Goal: Communication & Community: Participate in discussion

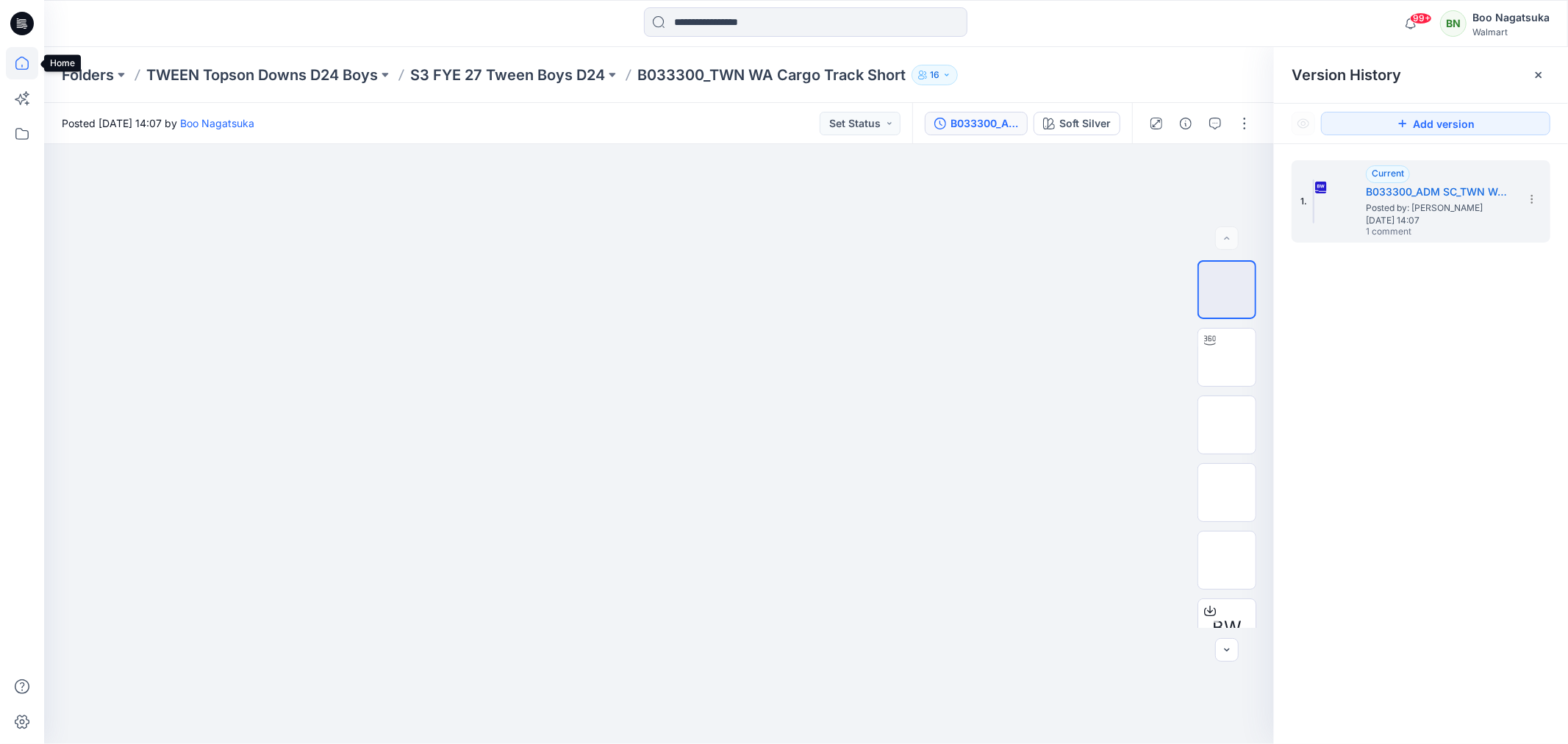
click at [23, 63] on icon at bounding box center [22, 63] width 32 height 32
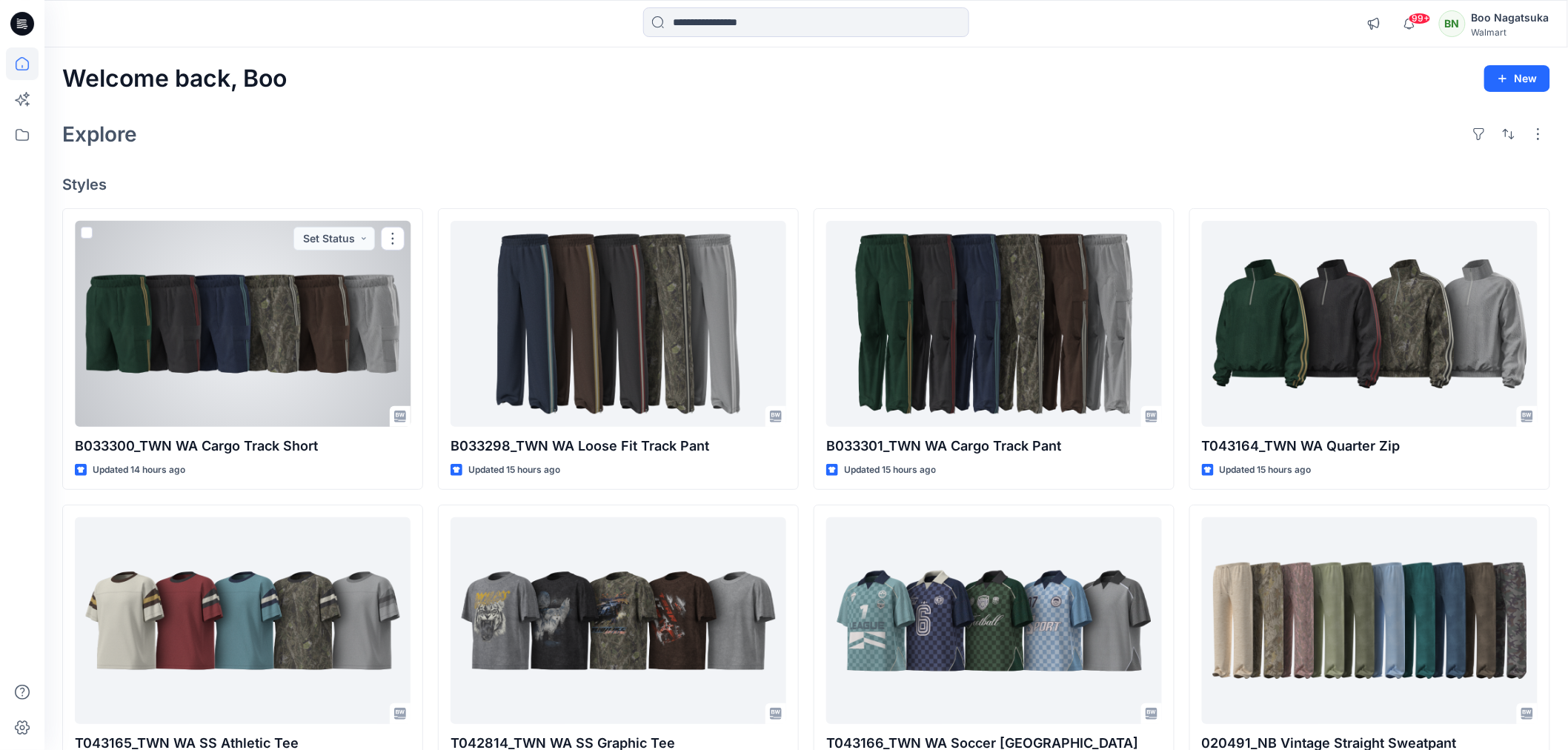
click at [324, 341] on div at bounding box center [242, 324] width 335 height 206
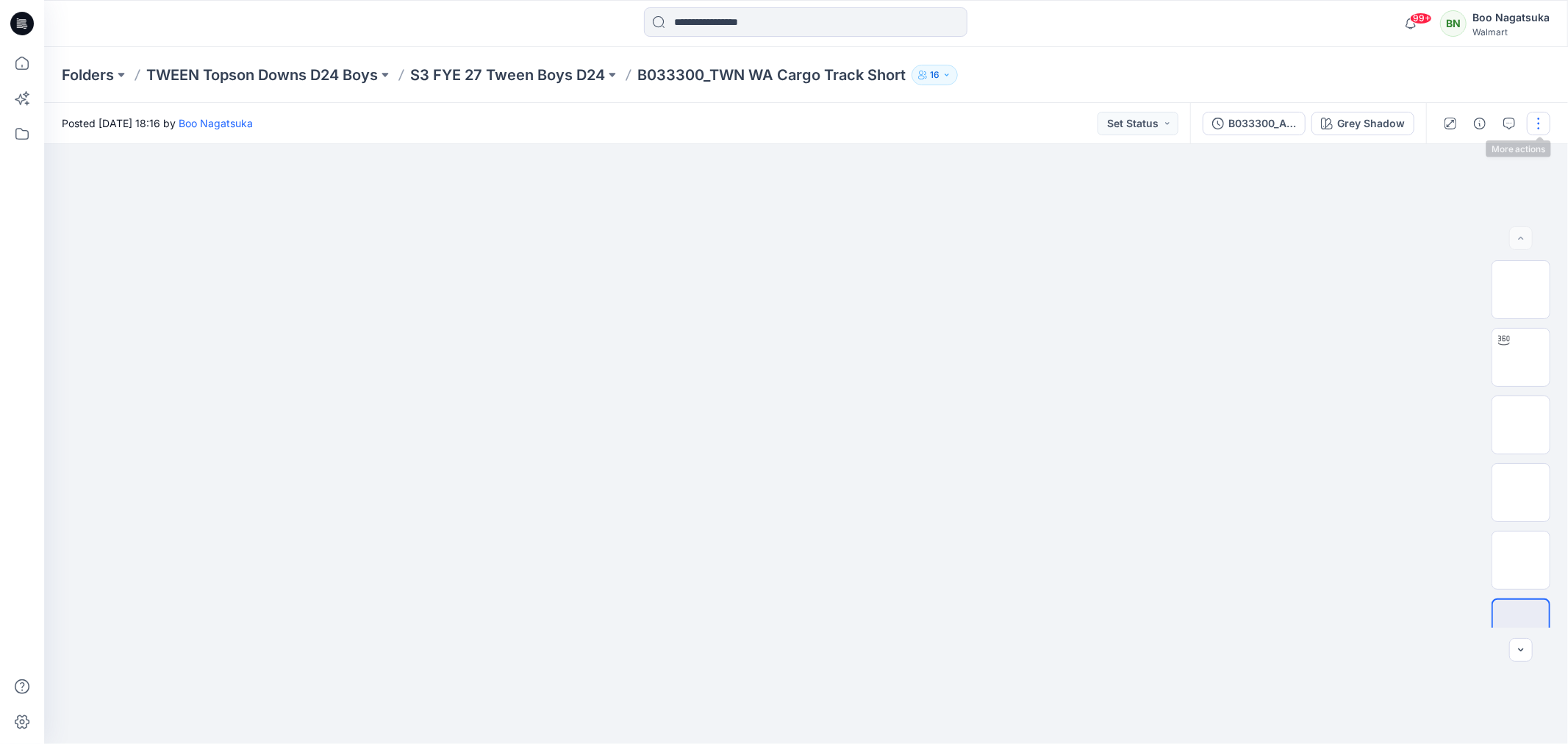
click at [1537, 123] on button "button" at bounding box center [1539, 124] width 23 height 23
click at [1433, 193] on button "Edit" at bounding box center [1476, 198] width 135 height 27
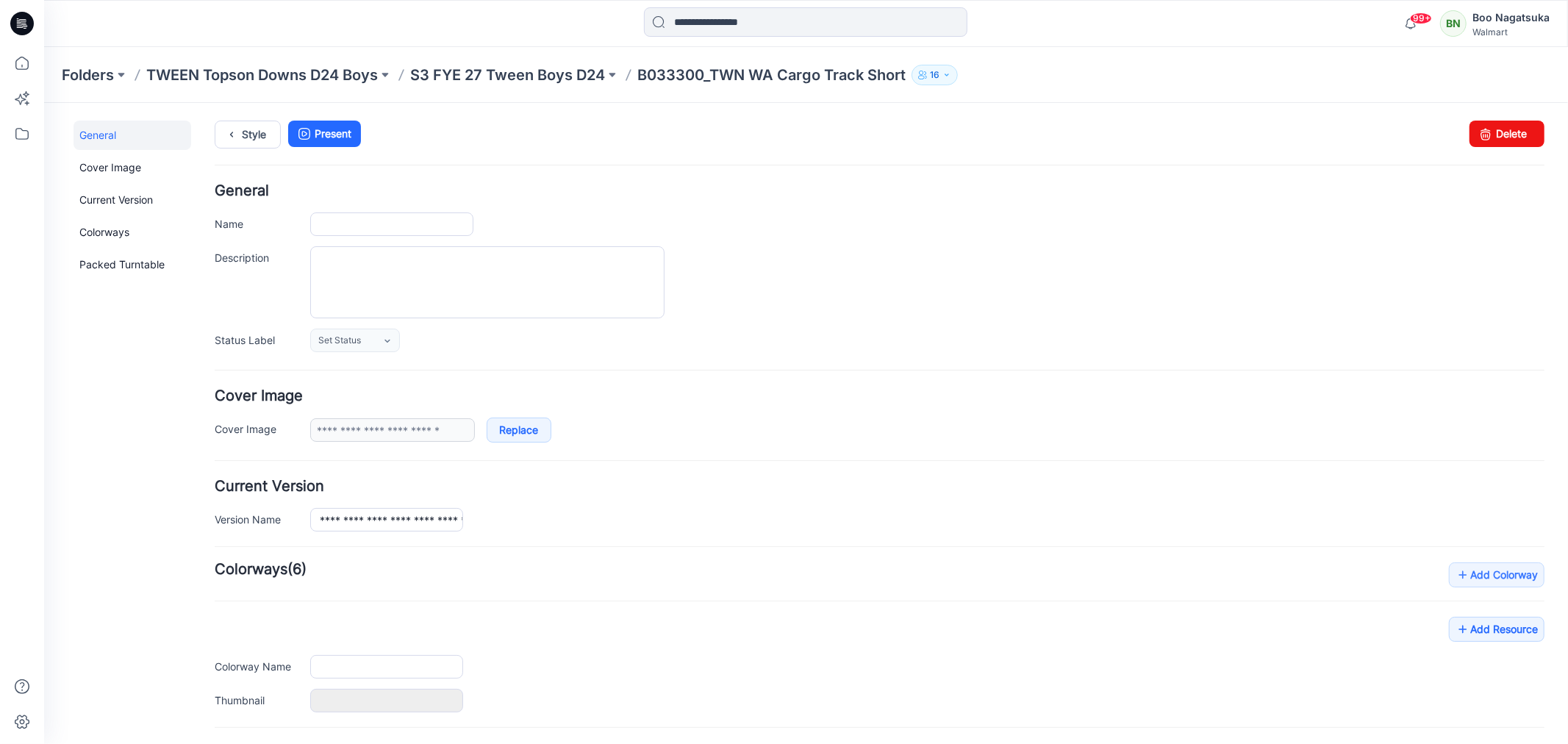
type input "**********"
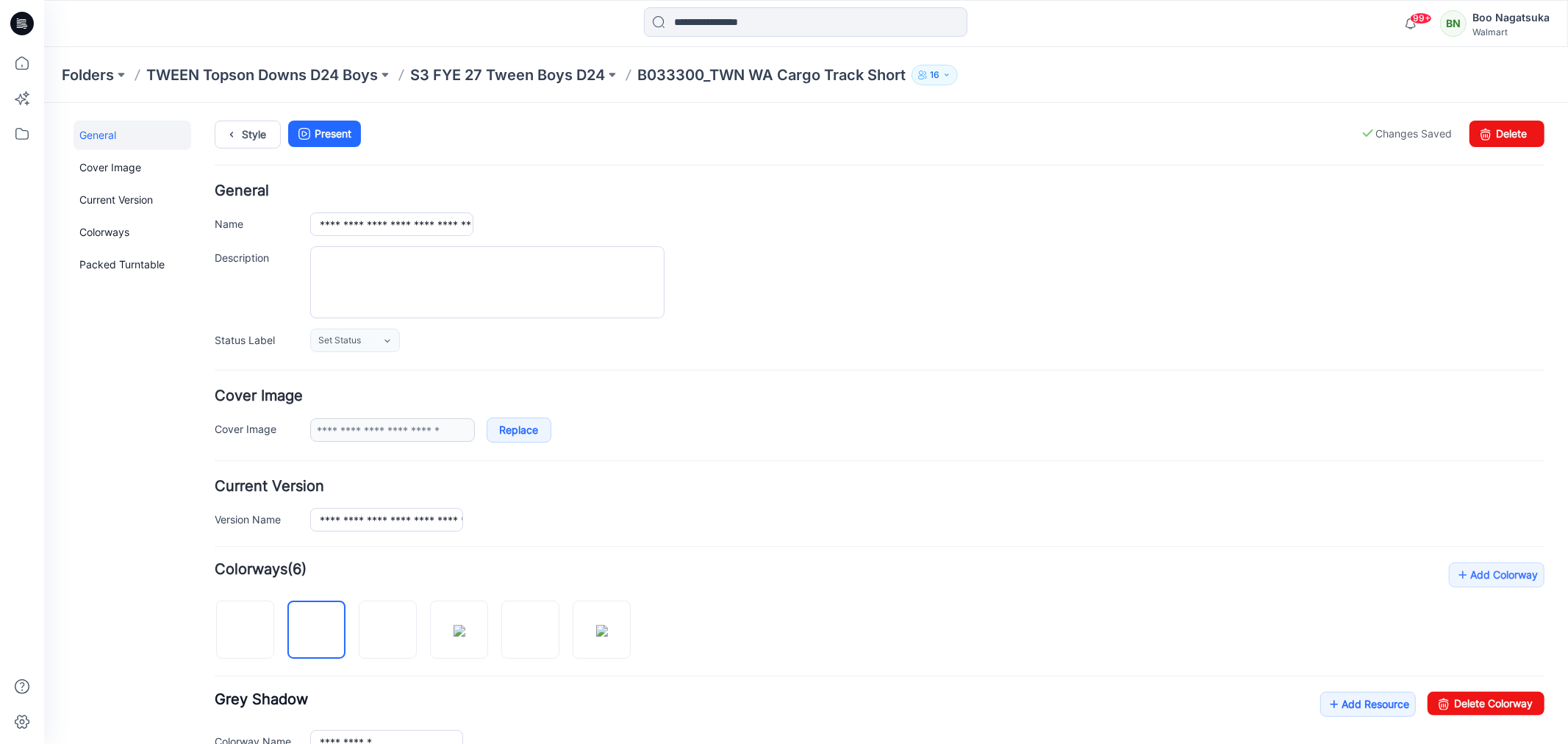
click at [151, 652] on div "General Cover Image Current Version Colorways Packed Turntable" at bounding box center [132, 634] width 117 height 1030
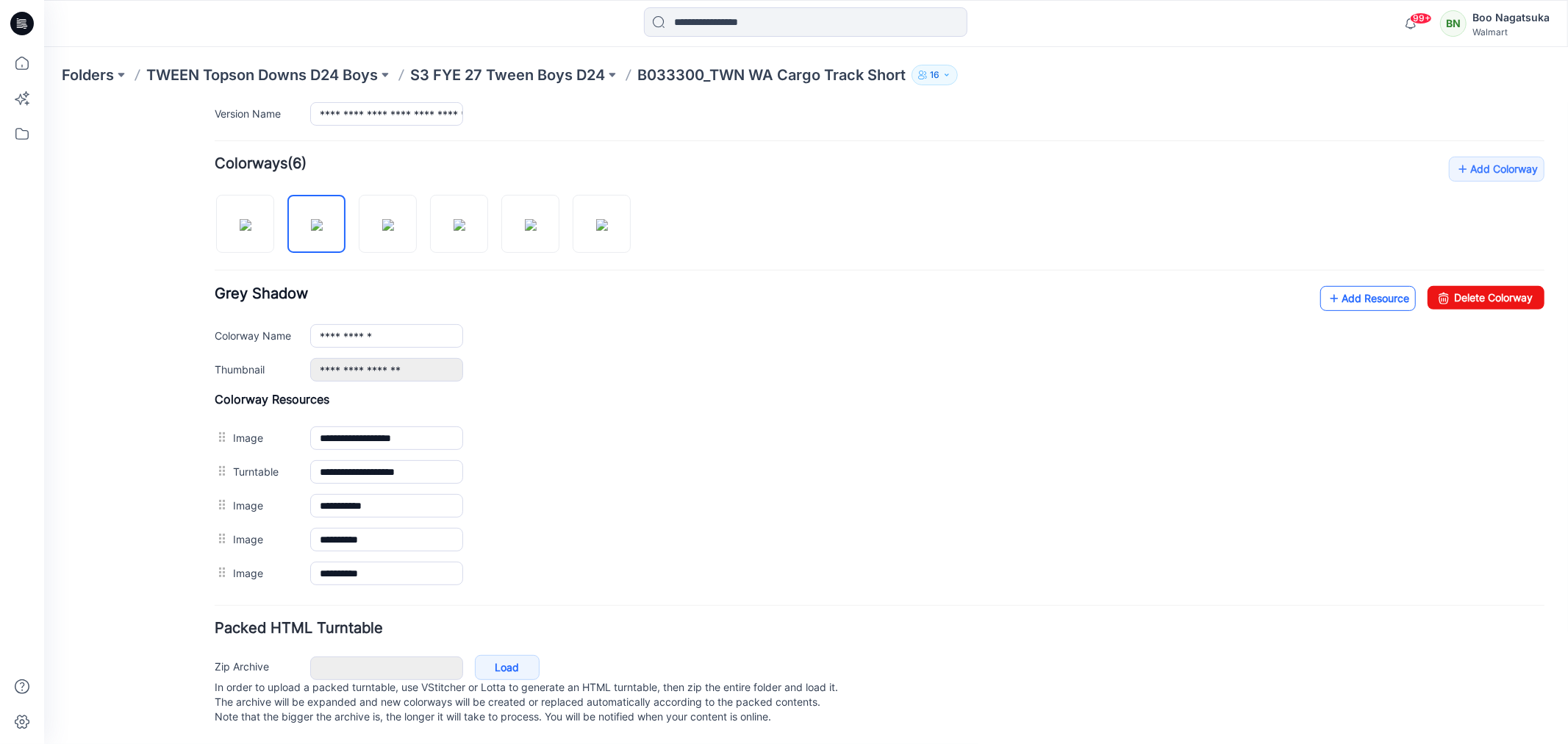
click at [1340, 292] on link "Add Resource" at bounding box center [1368, 298] width 96 height 25
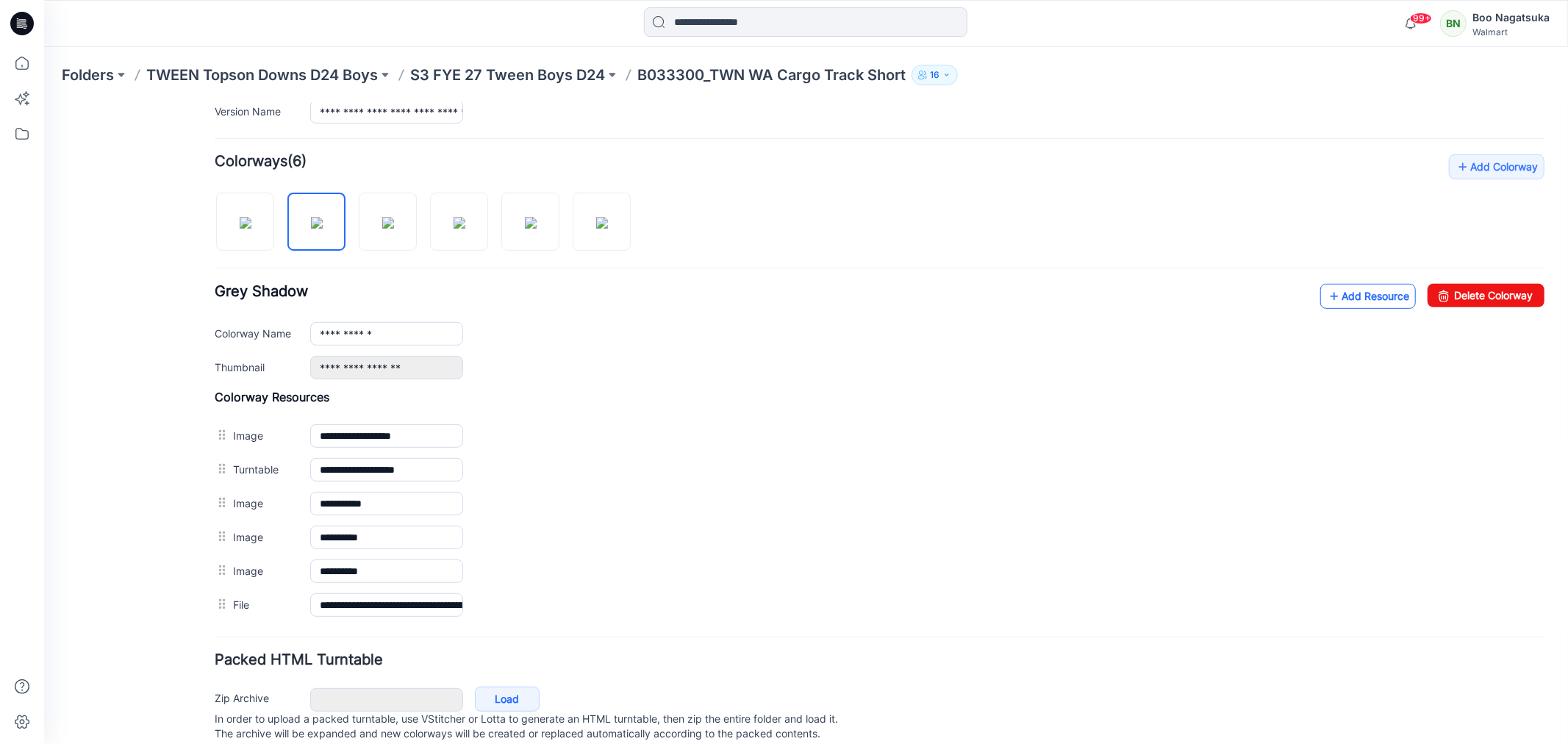
click at [1333, 294] on link "Add Resource" at bounding box center [1368, 296] width 96 height 25
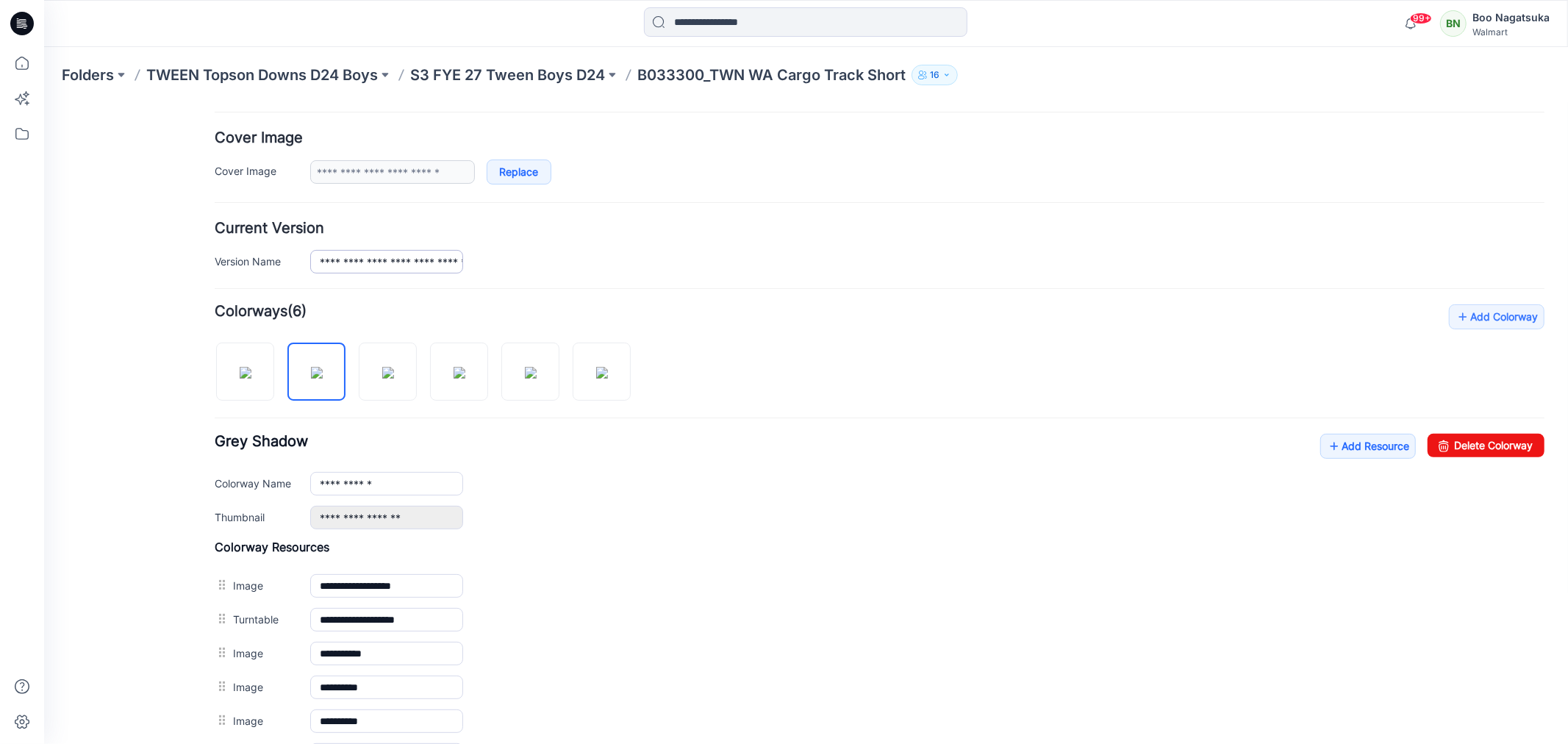
scroll to position [0, 0]
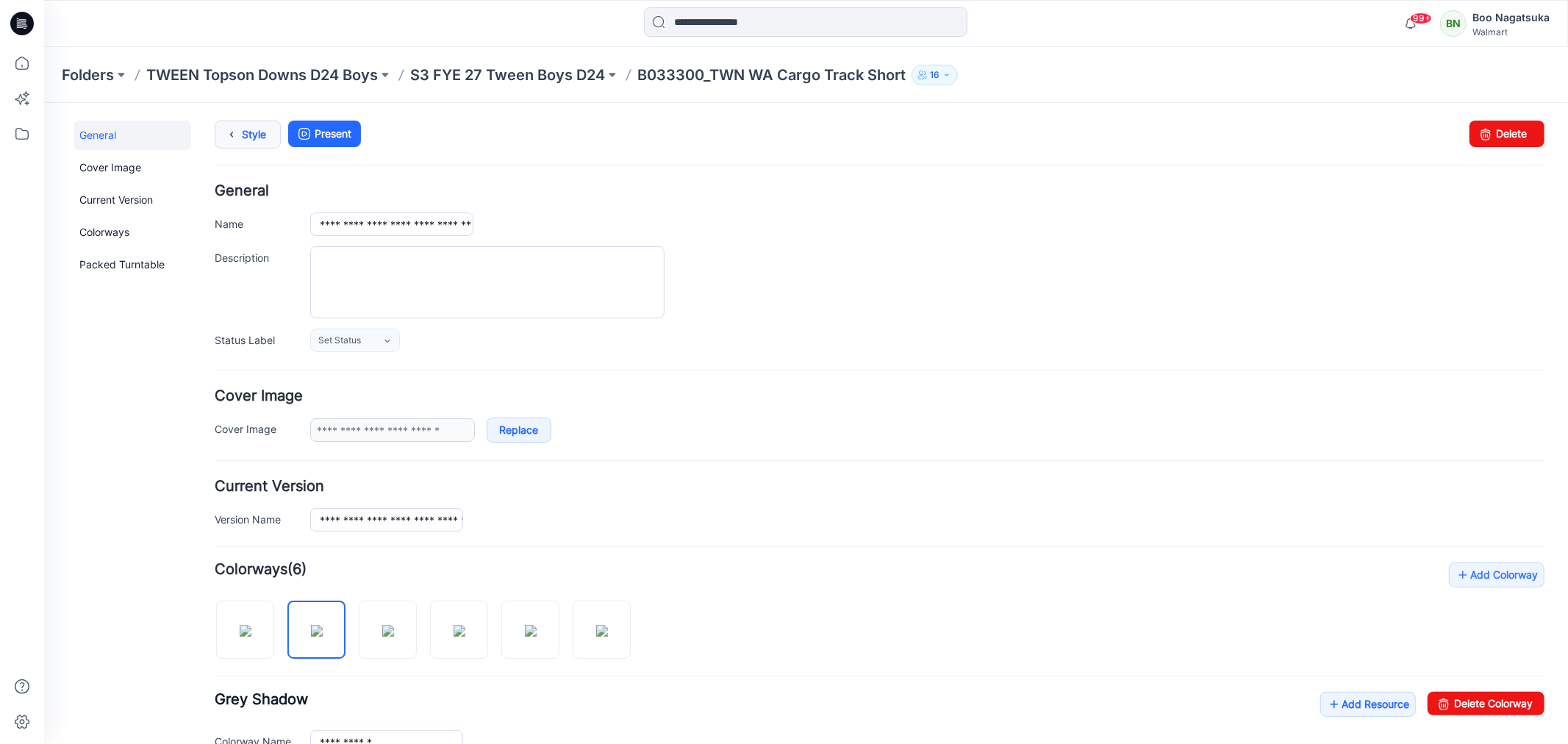
click at [257, 130] on link "Style" at bounding box center [247, 134] width 67 height 28
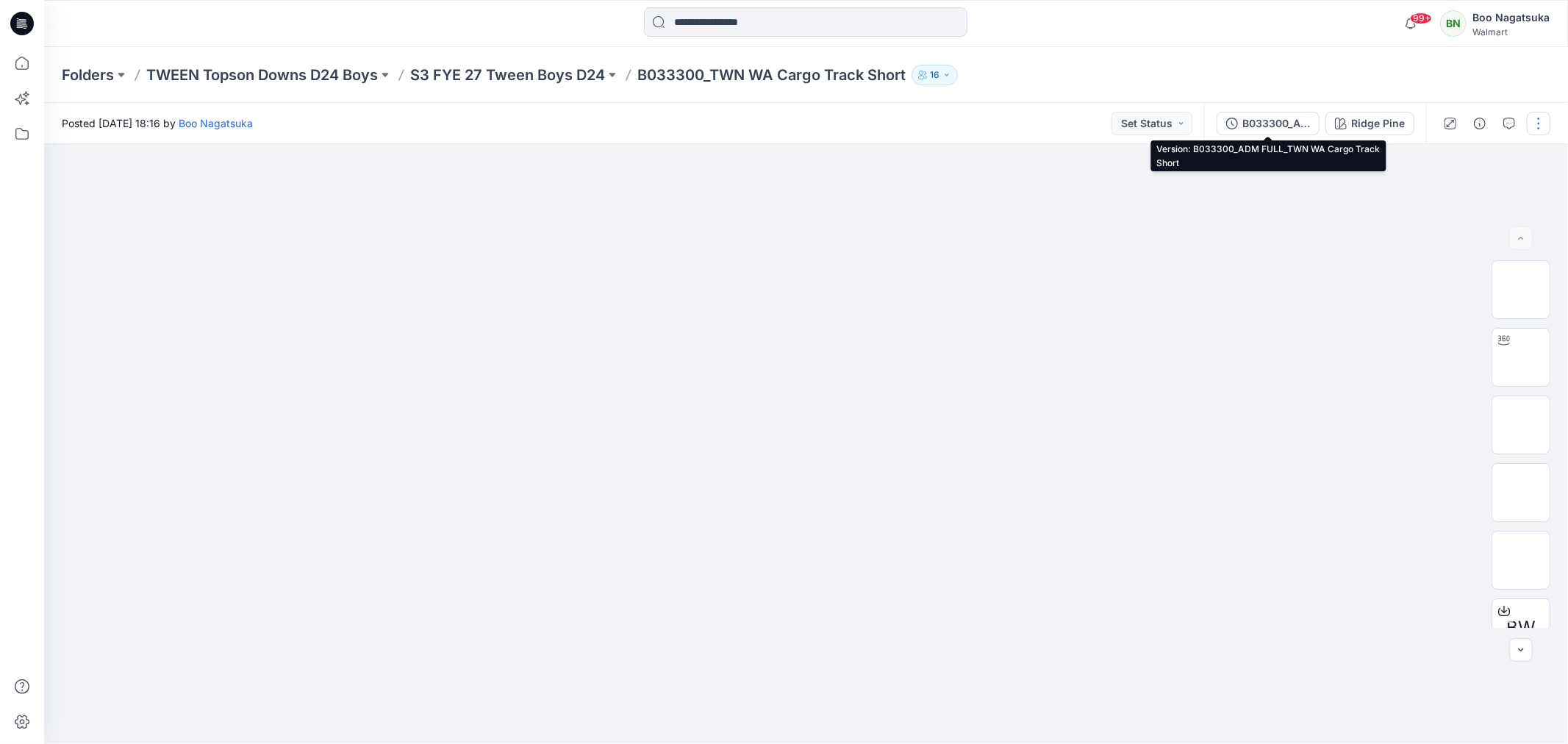
click at [1241, 122] on button "B033300_ADM FULL_TWN WA Cargo Track Short" at bounding box center [1267, 124] width 103 height 23
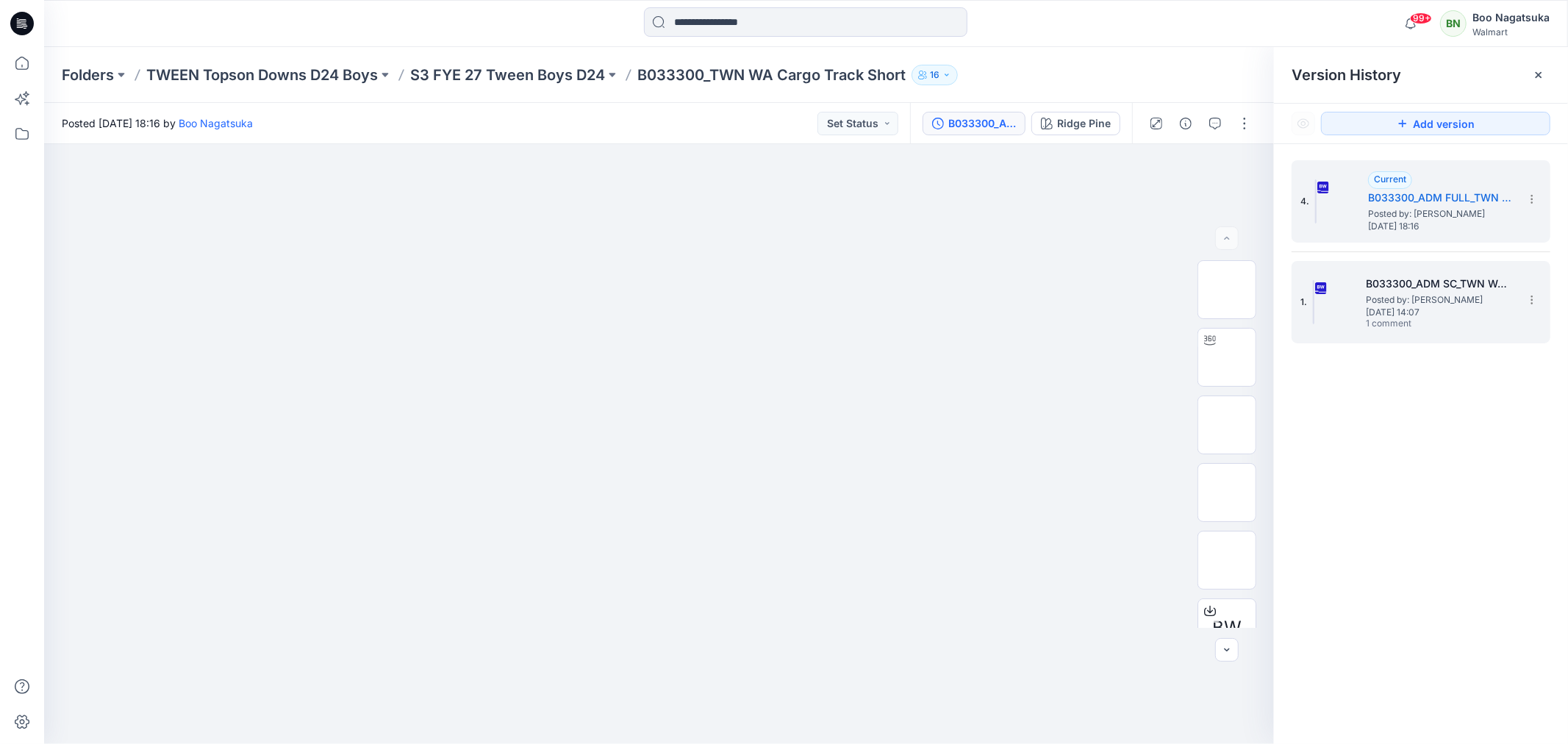
click at [1395, 295] on span "Posted by: [PERSON_NAME]" at bounding box center [1440, 300] width 147 height 15
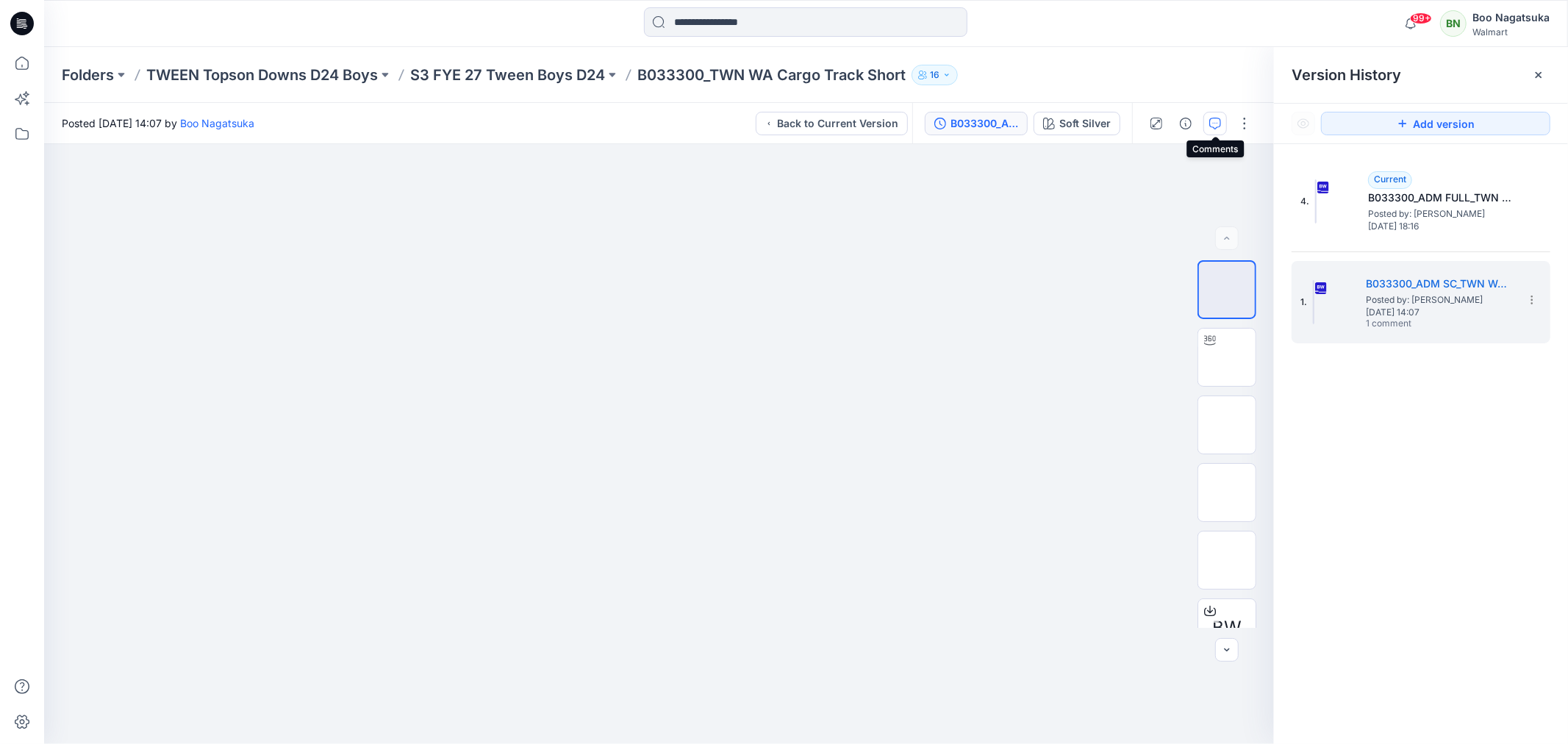
click at [1213, 120] on icon "button" at bounding box center [1215, 123] width 12 height 12
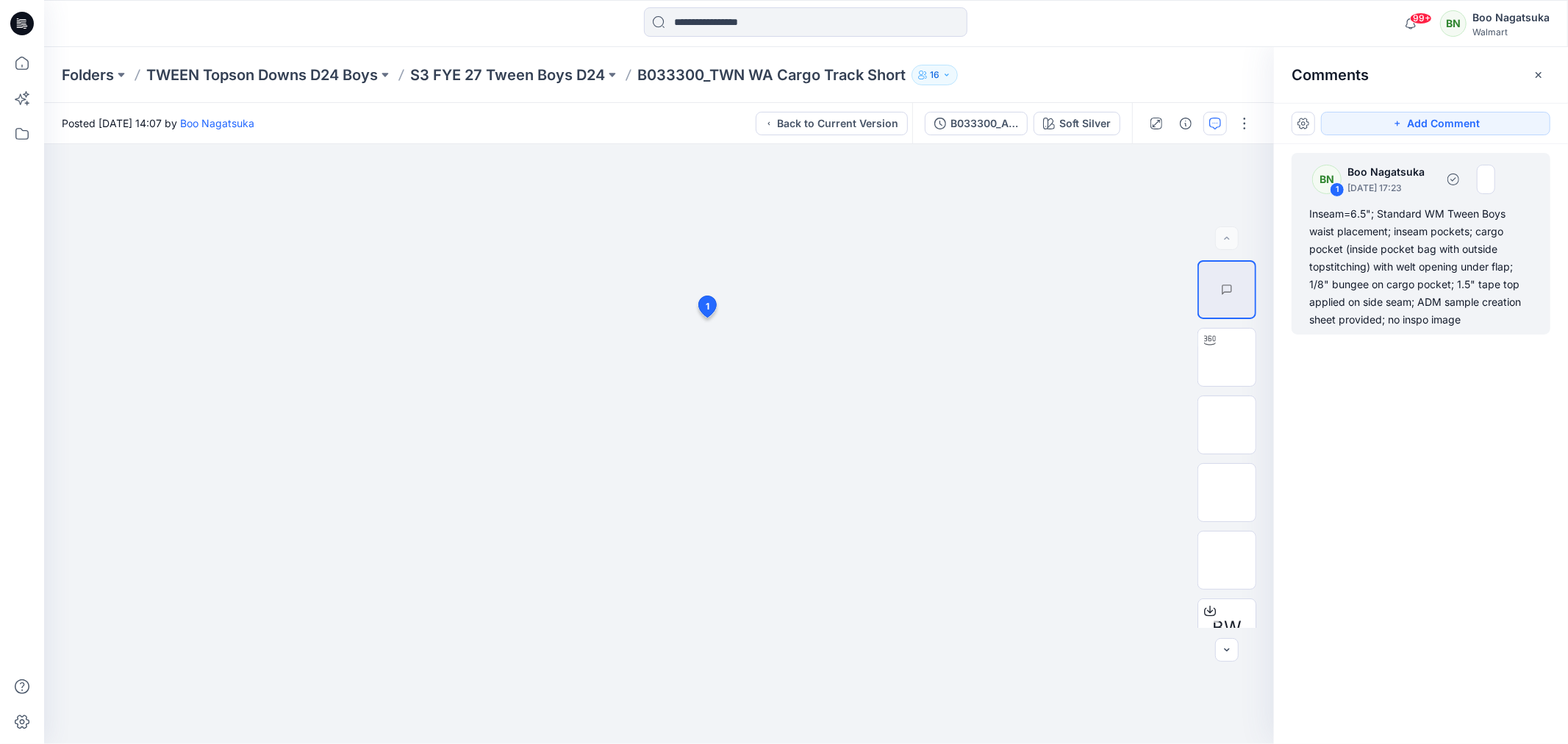
click at [1415, 276] on div "Inseam=6.5"; Standard WM Tween Boys waist placement; inseam pockets; cargo pock…" at bounding box center [1421, 267] width 223 height 124
click at [1417, 275] on div "Inseam=6.5"; Standard WM Tween Boys waist placement; inseam pockets; cargo pock…" at bounding box center [1421, 267] width 223 height 124
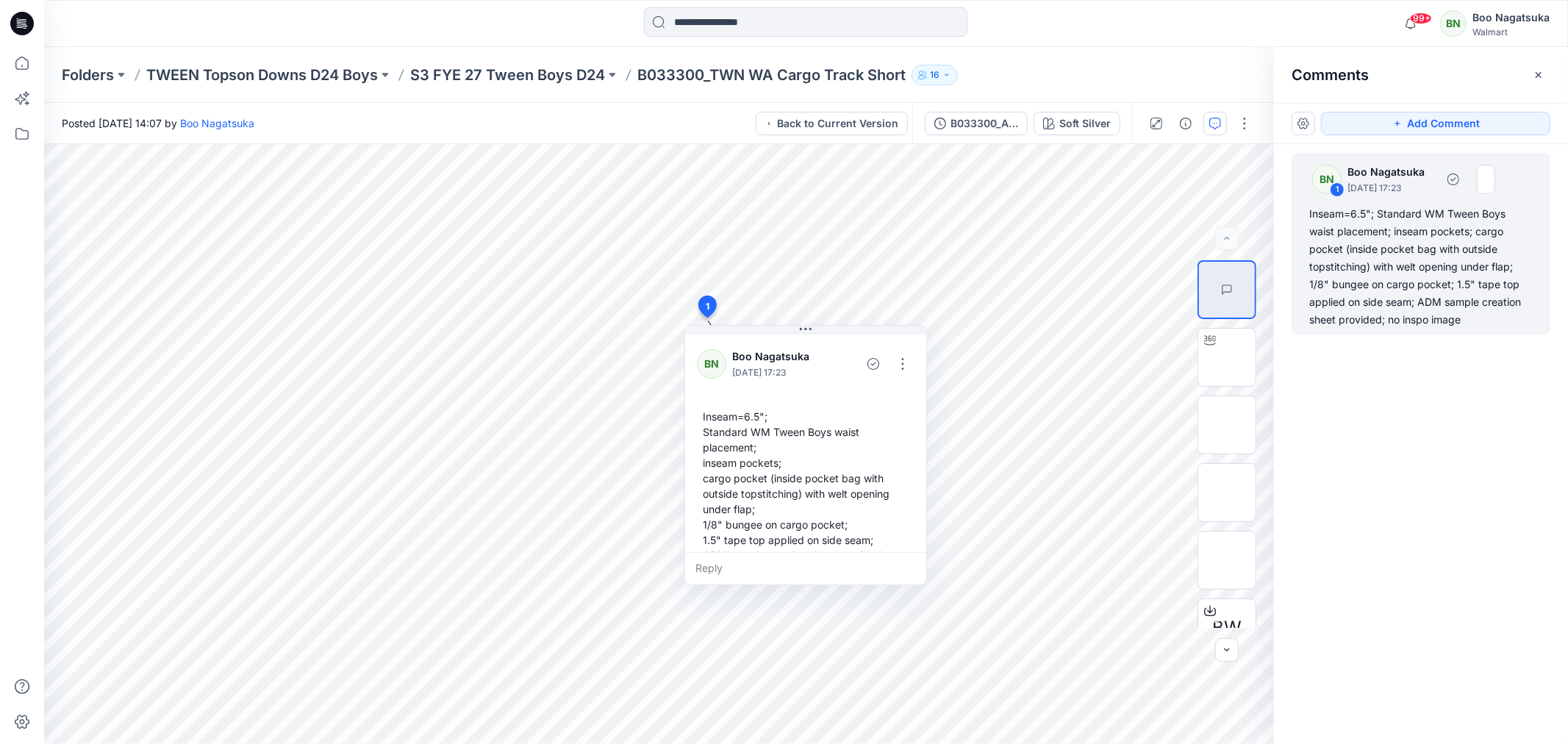
drag, startPoint x: 1310, startPoint y: 213, endPoint x: 1323, endPoint y: 208, distance: 13.9
click at [1314, 214] on div "Inseam=6.5"; Standard WM Tween Boys waist placement; inseam pockets; cargo pock…" at bounding box center [1421, 267] width 223 height 124
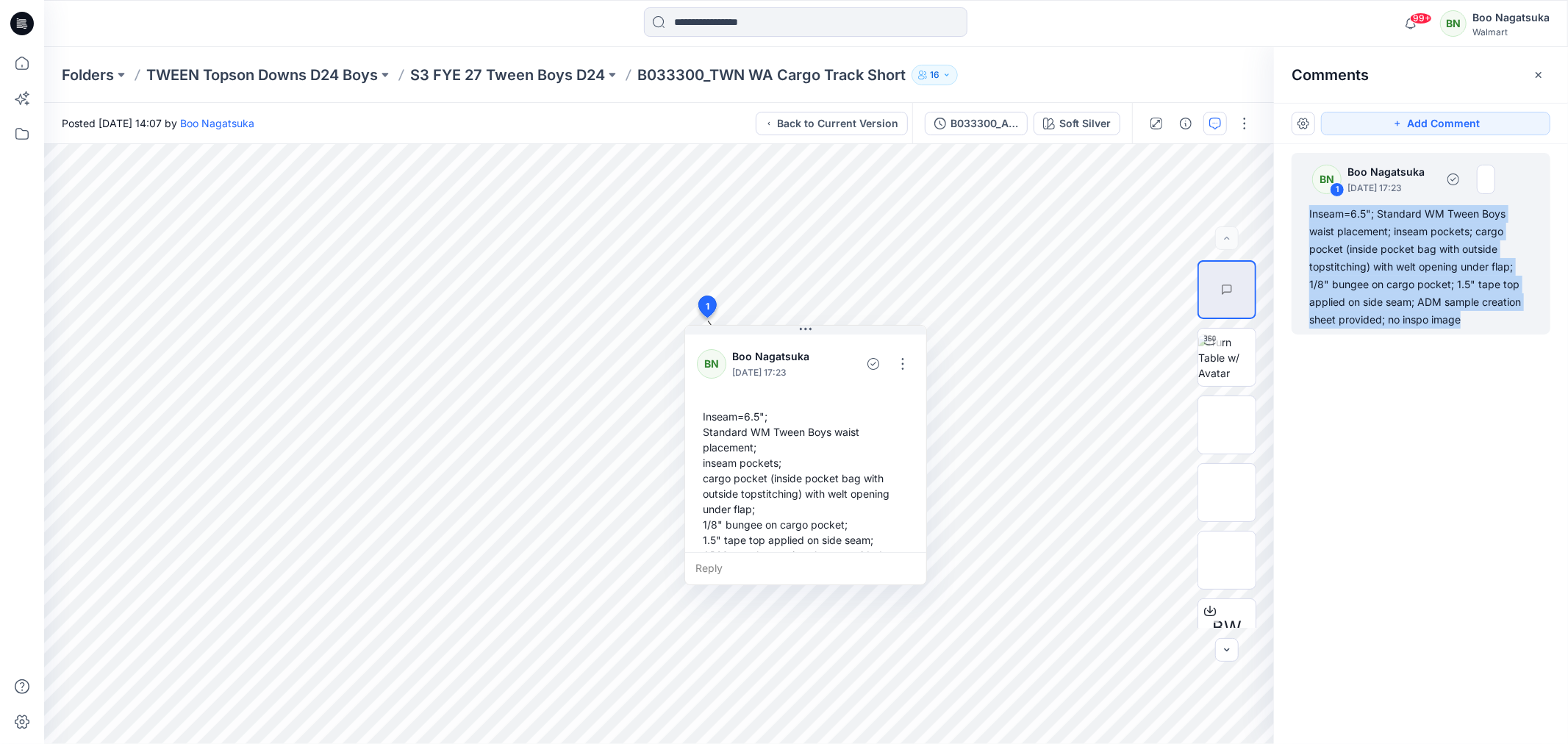
drag, startPoint x: 1310, startPoint y: 211, endPoint x: 1476, endPoint y: 319, distance: 198.0
click at [1476, 319] on div "Inseam=6.5"; Standard WM Tween Boys waist placement; inseam pockets; cargo pock…" at bounding box center [1421, 267] width 223 height 124
copy div "Inseam=6.5"; Standard WM Tween Boys waist placement; inseam pockets; cargo pock…"
click at [972, 117] on div "B033300_ADM SC_TWN WA Cargo Track Short" at bounding box center [984, 123] width 67 height 16
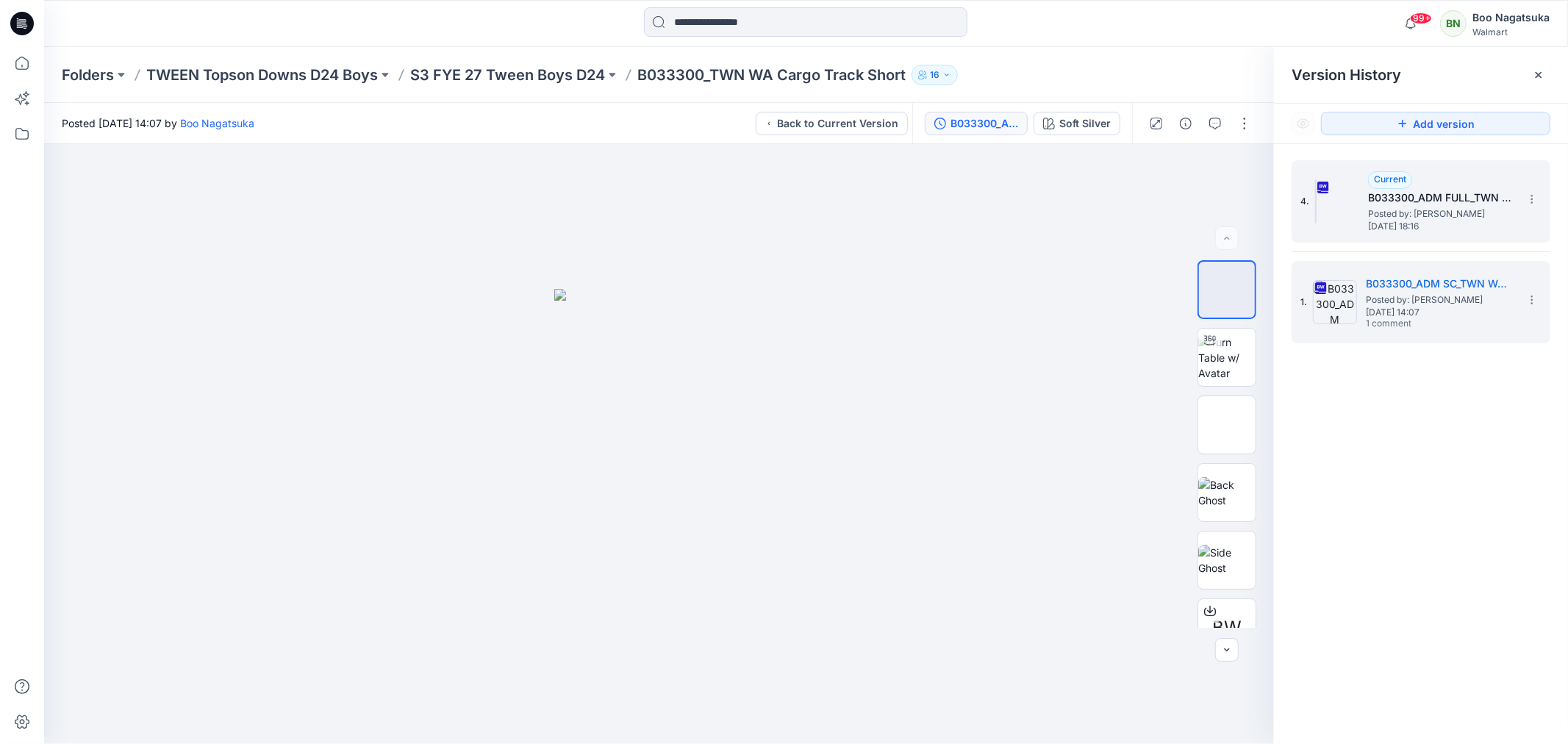
click at [1386, 211] on span "Posted by: Boo Nagatsuka" at bounding box center [1442, 214] width 147 height 15
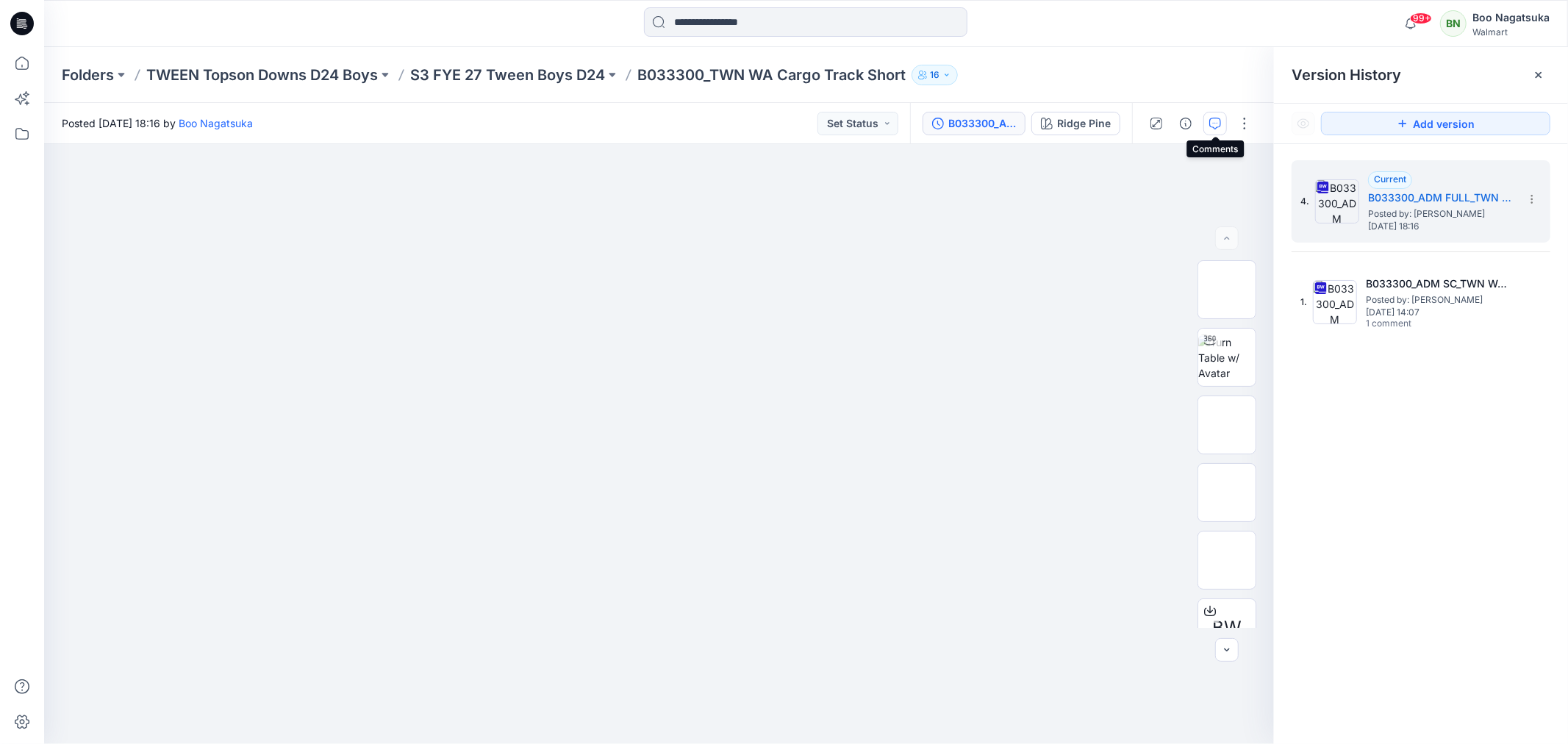
click at [1214, 121] on icon "button" at bounding box center [1215, 123] width 12 height 12
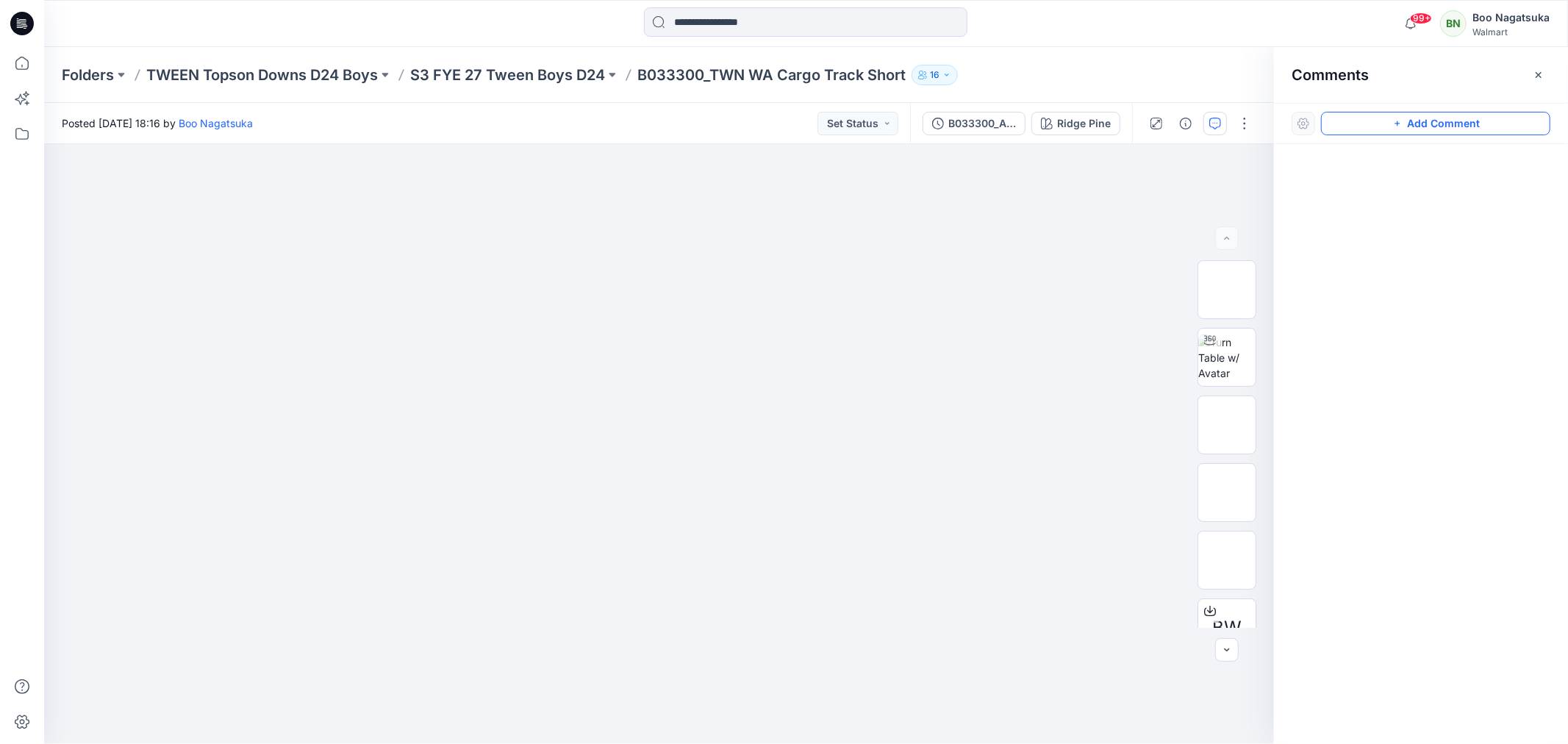
click at [1394, 120] on icon "button" at bounding box center [1397, 123] width 12 height 12
click at [424, 369] on div "1" at bounding box center [658, 444] width 1230 height 600
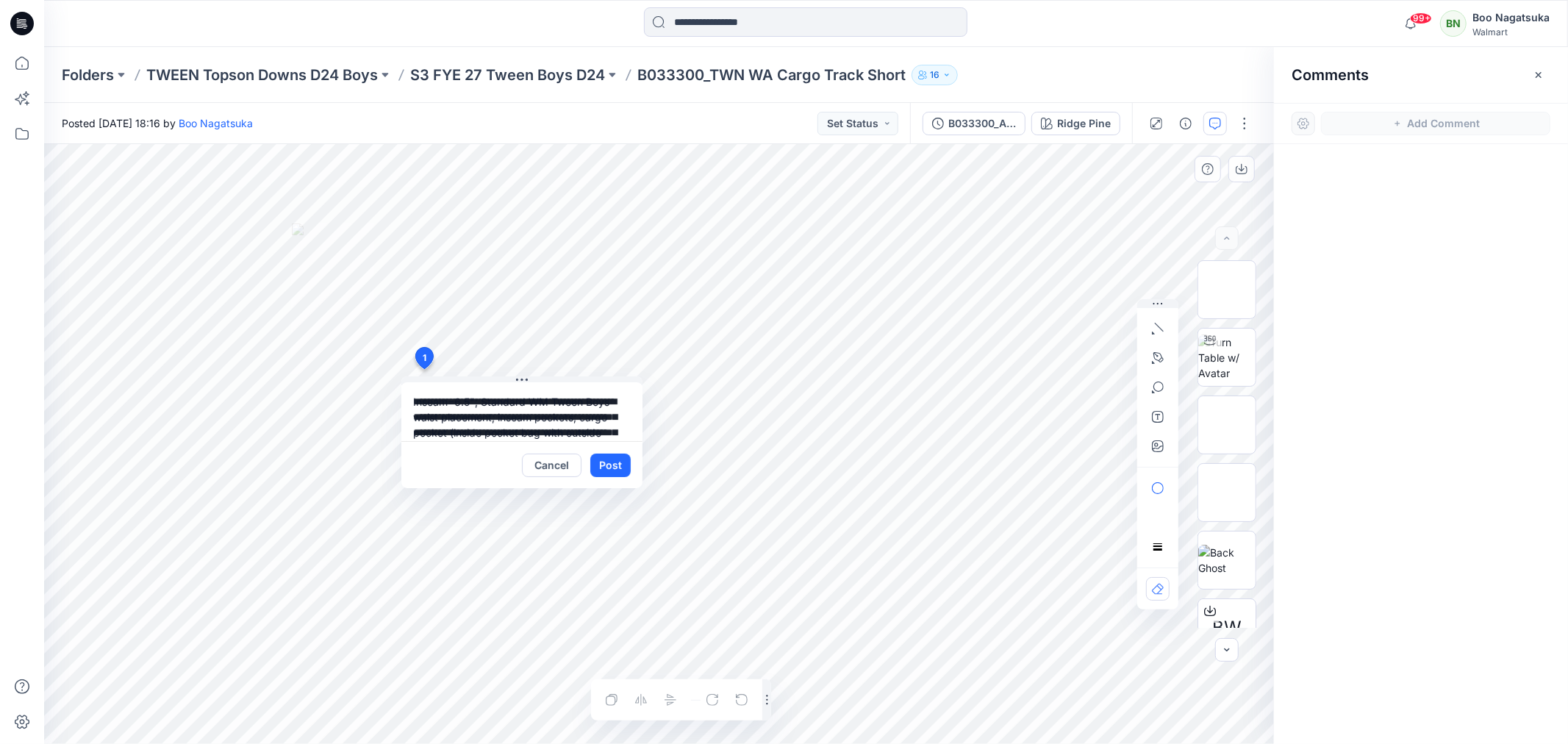
click at [484, 401] on textarea "**********" at bounding box center [522, 411] width 241 height 59
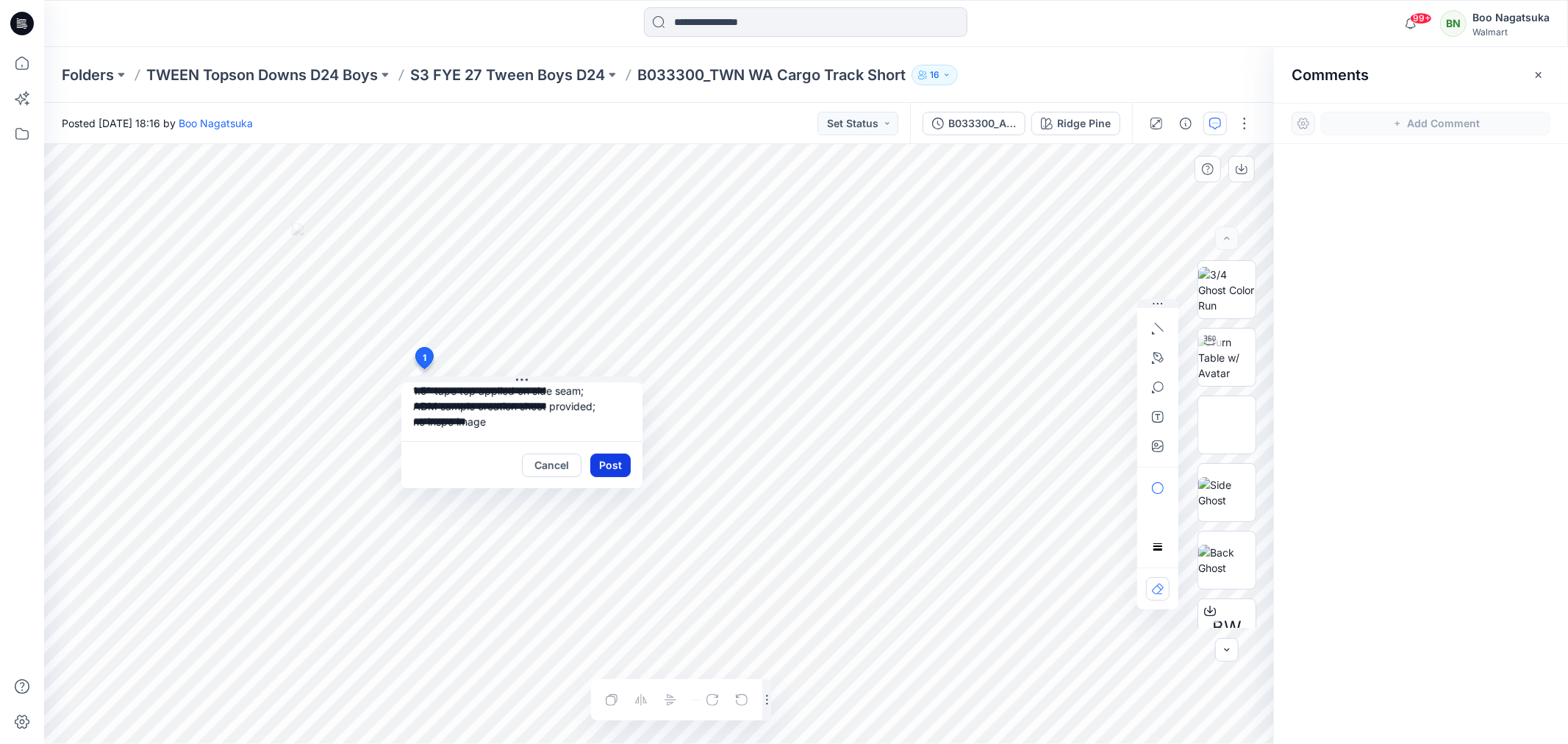
type textarea "**********"
click at [608, 468] on button "Post" at bounding box center [611, 465] width 41 height 23
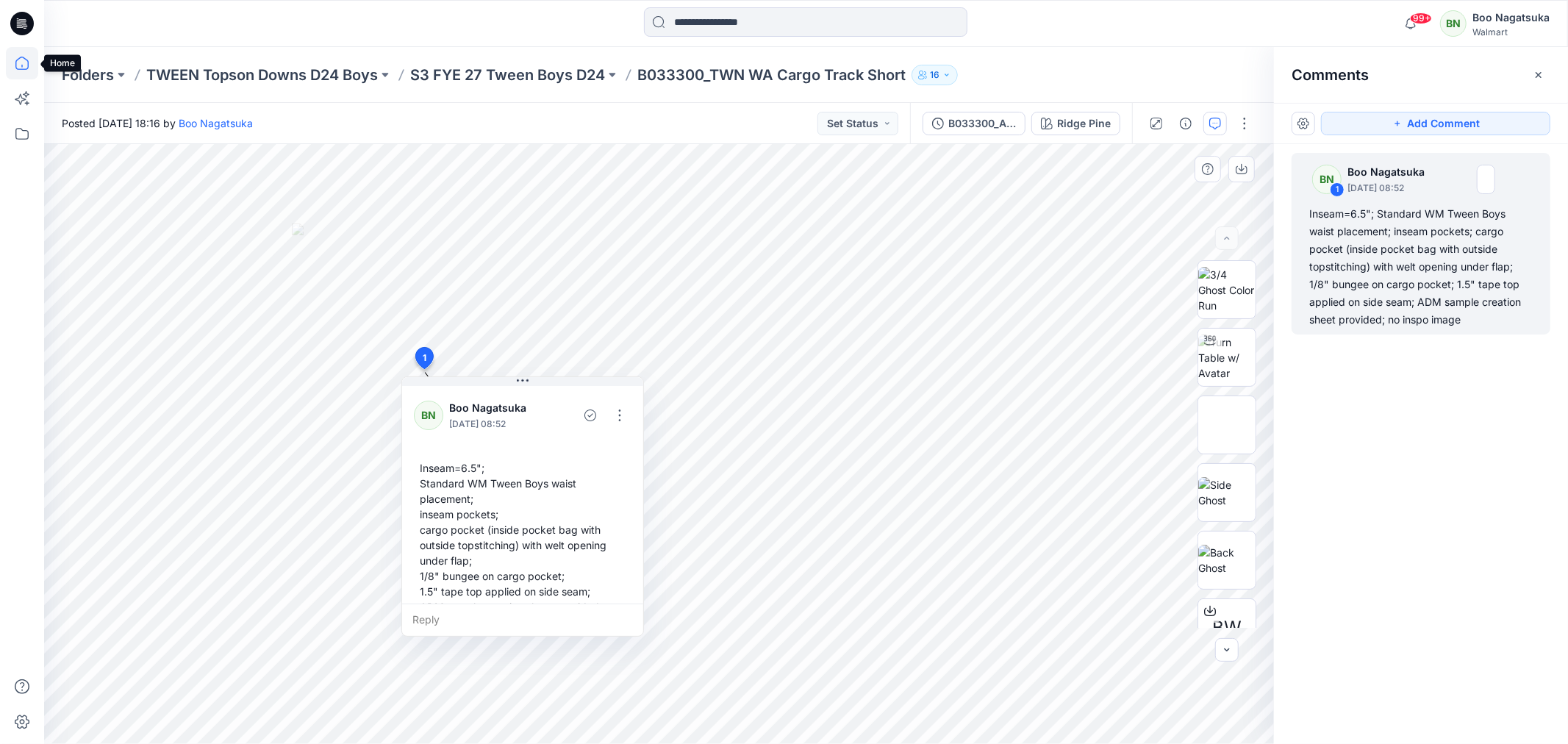
click at [18, 61] on icon at bounding box center [22, 63] width 32 height 32
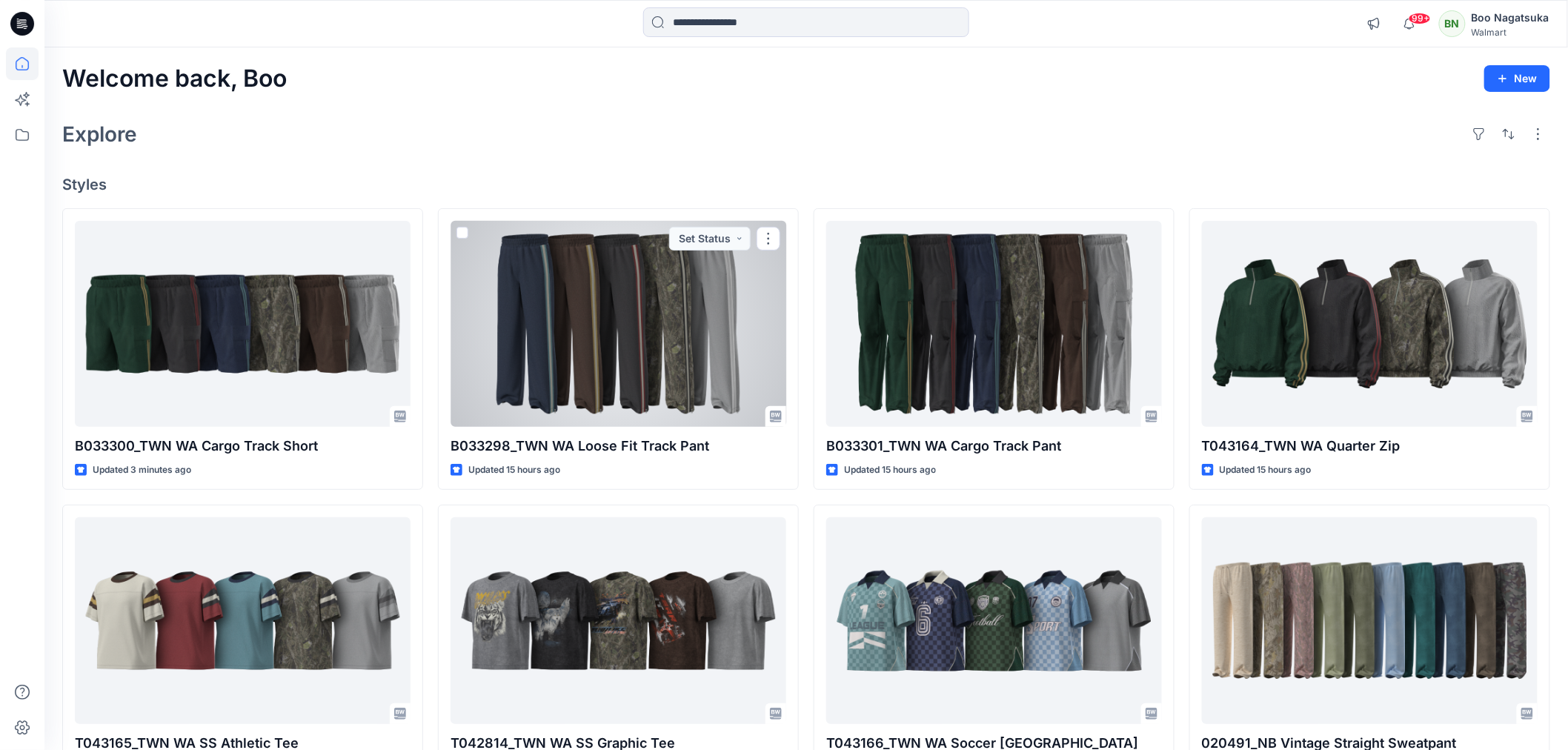
click at [654, 388] on div at bounding box center [618, 324] width 335 height 206
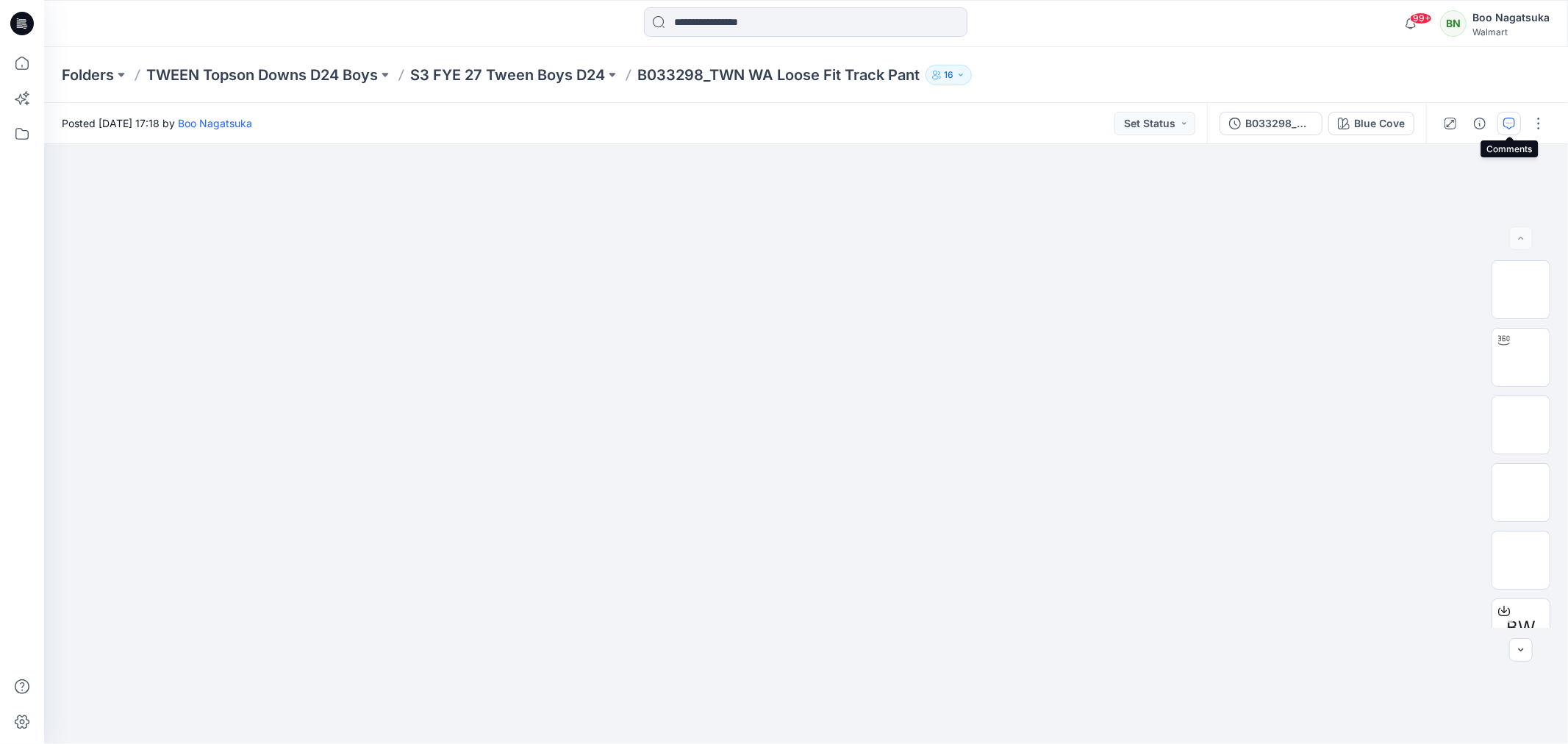
click at [1508, 120] on icon "button" at bounding box center [1509, 123] width 12 height 12
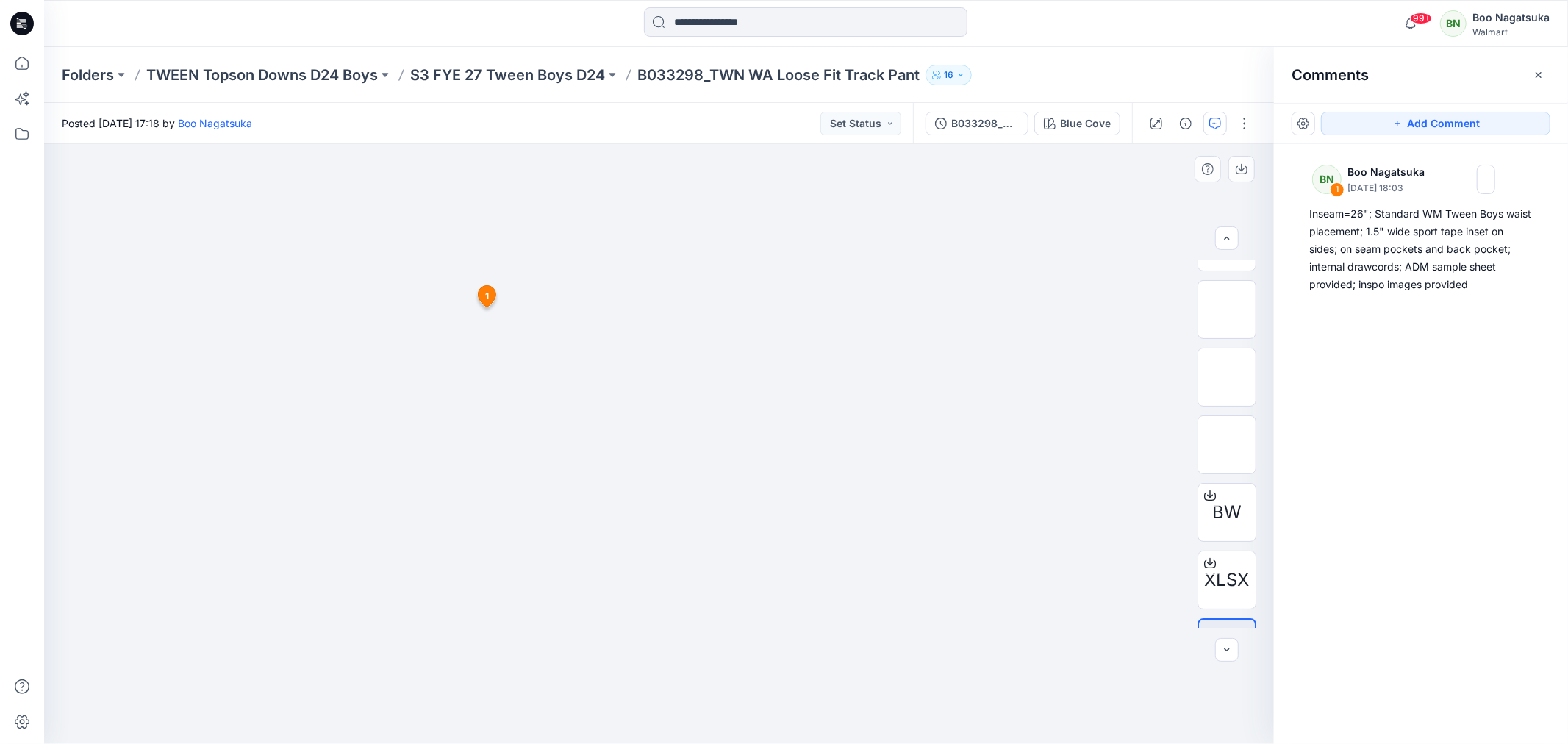
scroll to position [164, 0]
drag, startPoint x: 20, startPoint y: 63, endPoint x: 22, endPoint y: 92, distance: 29.1
click at [22, 65] on icon at bounding box center [22, 63] width 32 height 32
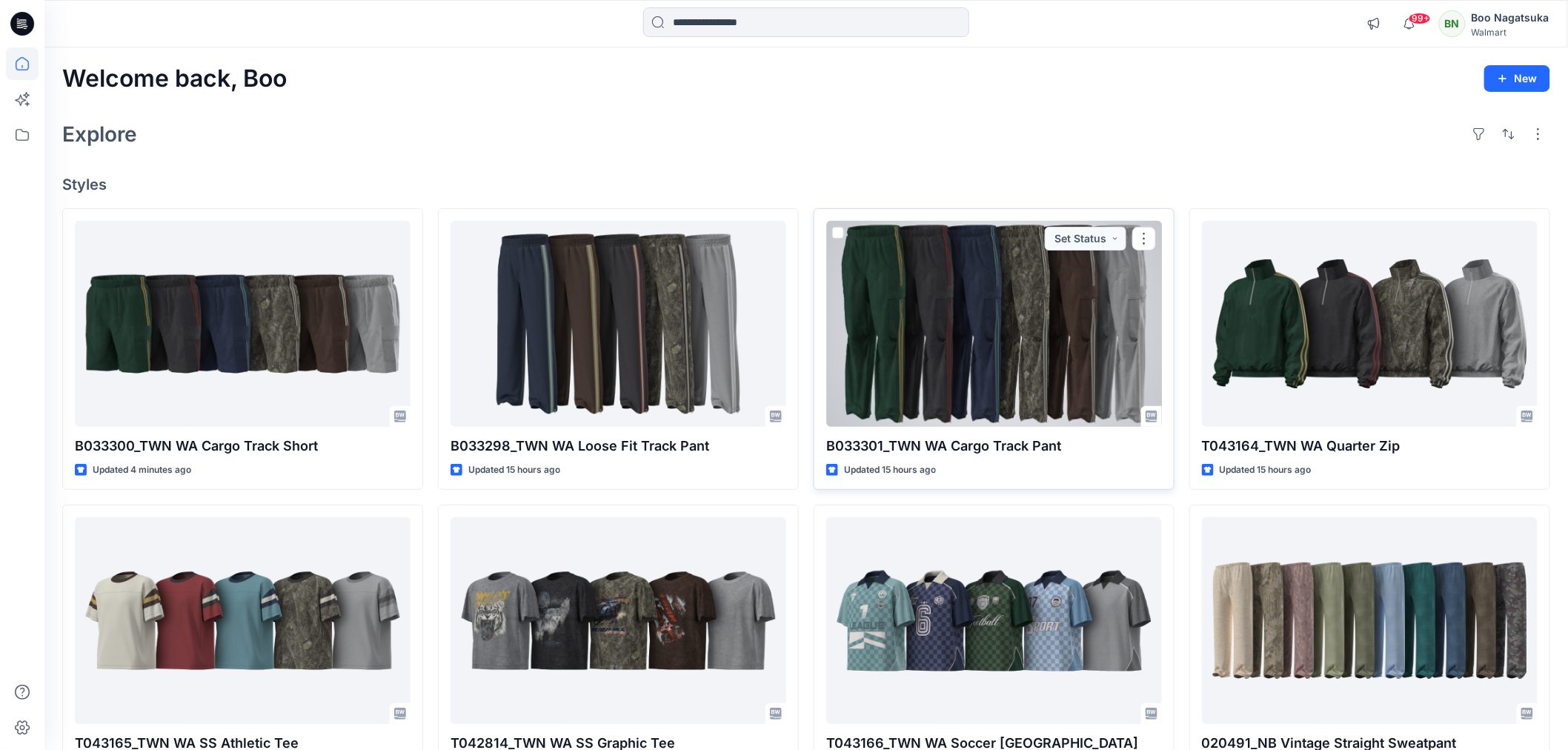
click at [1070, 330] on div at bounding box center [994, 324] width 335 height 206
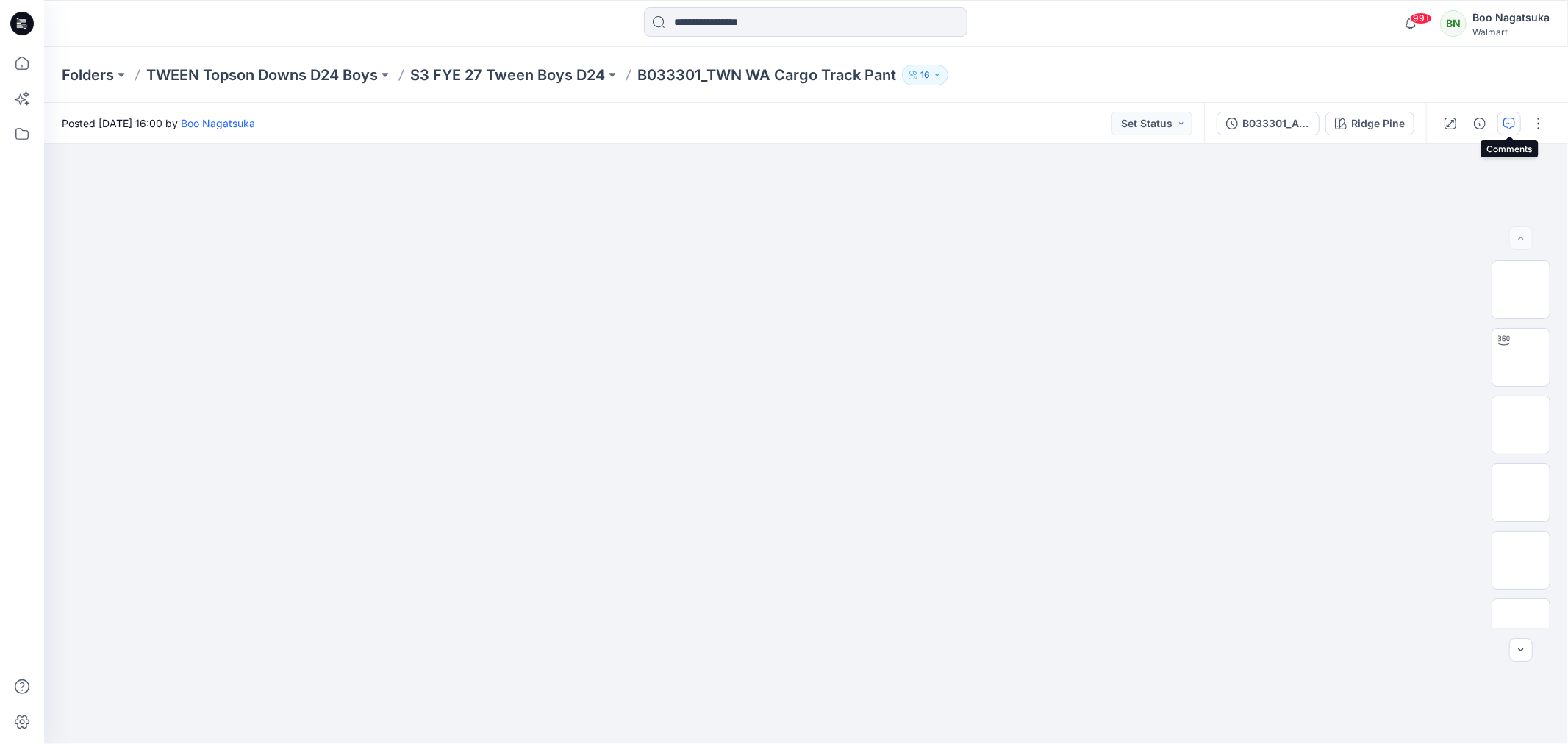
click at [1505, 124] on icon "button" at bounding box center [1509, 123] width 12 height 12
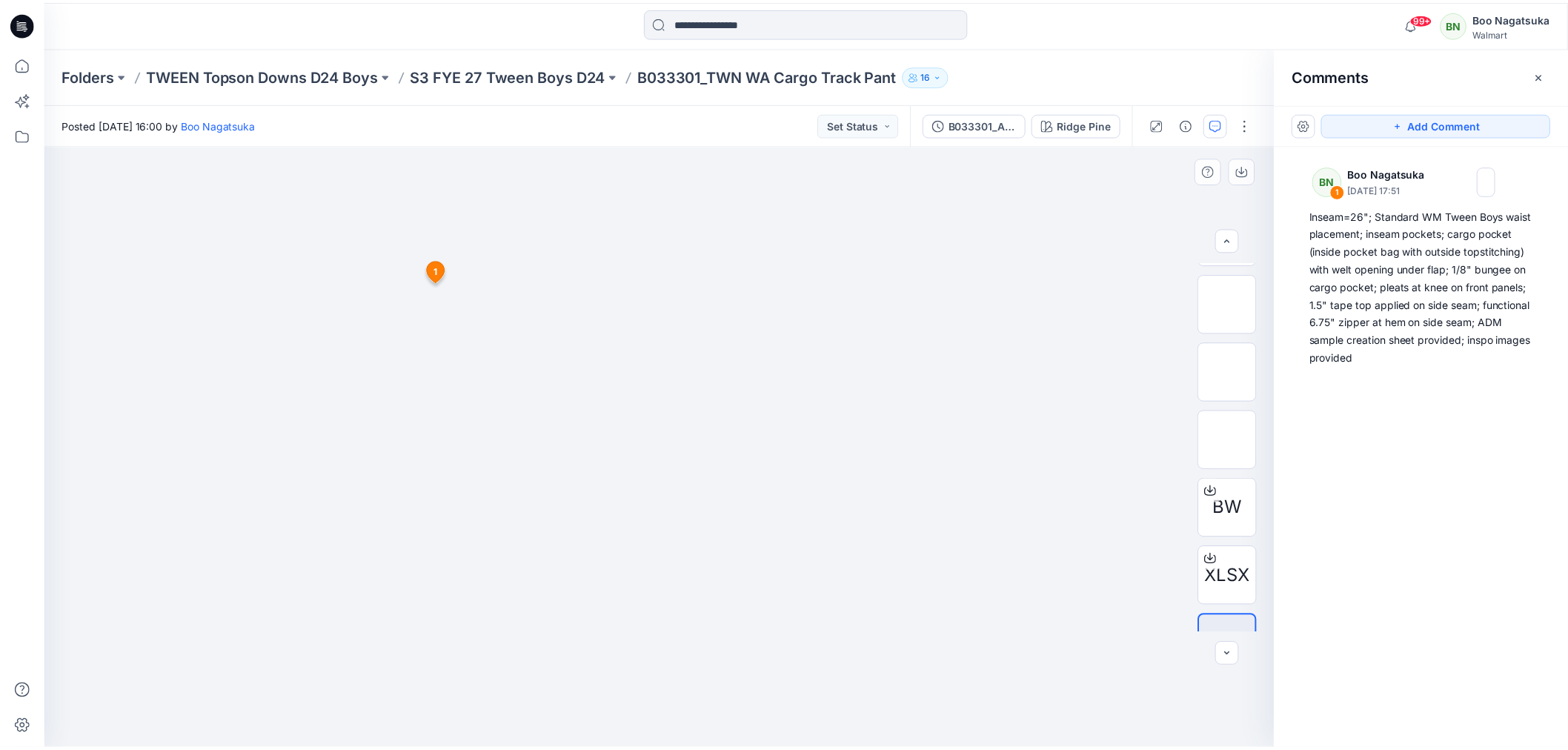
scroll to position [302, 0]
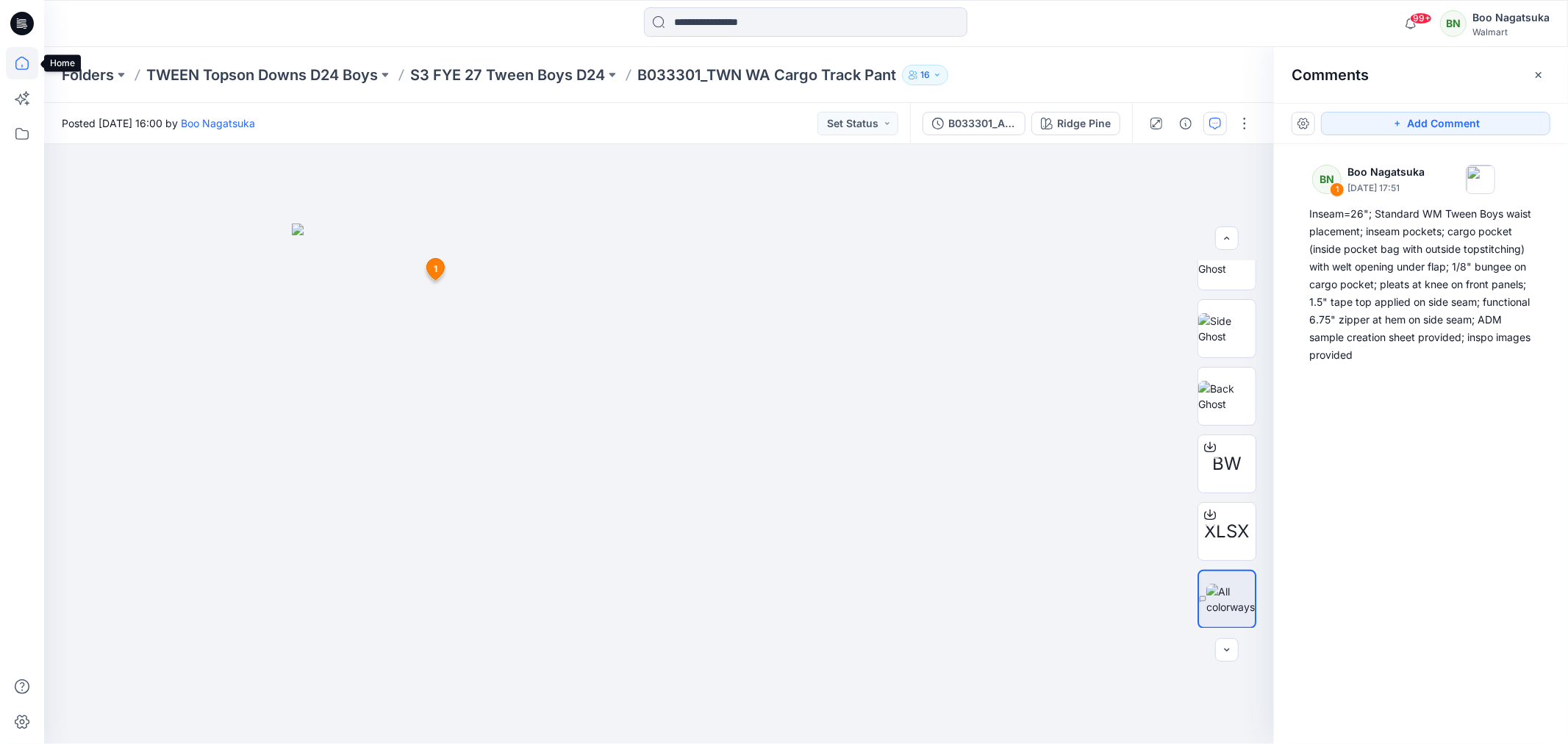
click at [20, 62] on icon at bounding box center [22, 63] width 32 height 32
